Goal: Check status: Check status

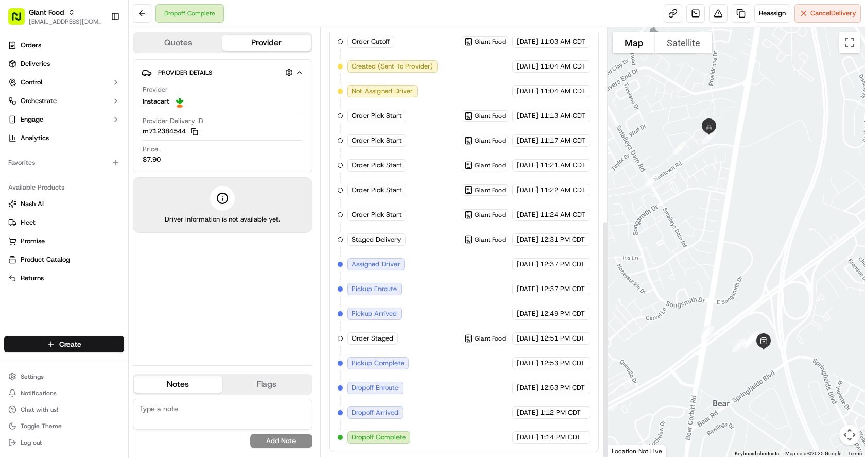
scroll to position [347, 0]
click at [538, 15] on div "Dropoff Complete Reassign Cancel Delivery" at bounding box center [497, 13] width 736 height 27
